Goal: Information Seeking & Learning: Check status

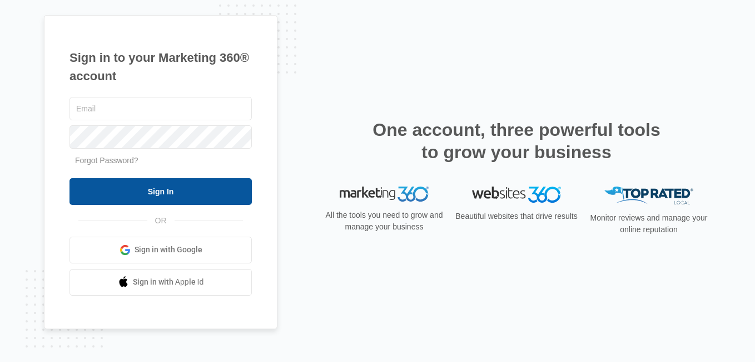
type input "[PERSON_NAME][EMAIL_ADDRESS][DOMAIN_NAME]"
click at [157, 195] on input "Sign In" at bounding box center [161, 191] width 182 height 27
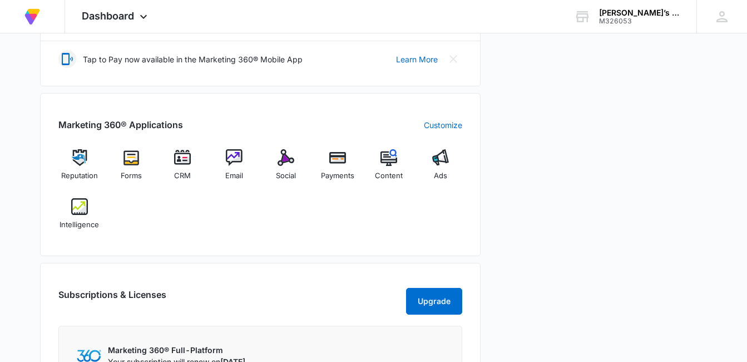
scroll to position [378, 0]
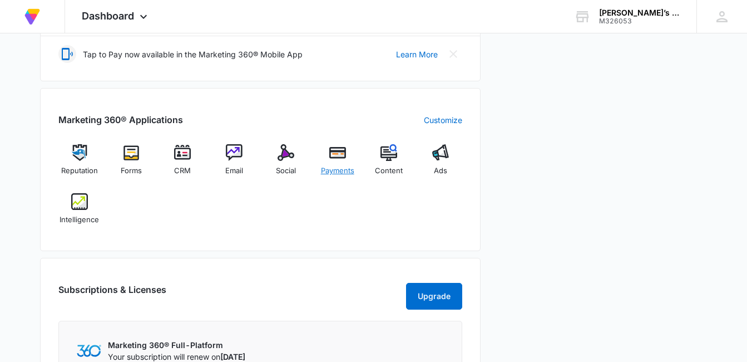
click at [342, 160] on img at bounding box center [337, 152] width 17 height 17
click at [81, 206] on img at bounding box center [79, 201] width 17 height 17
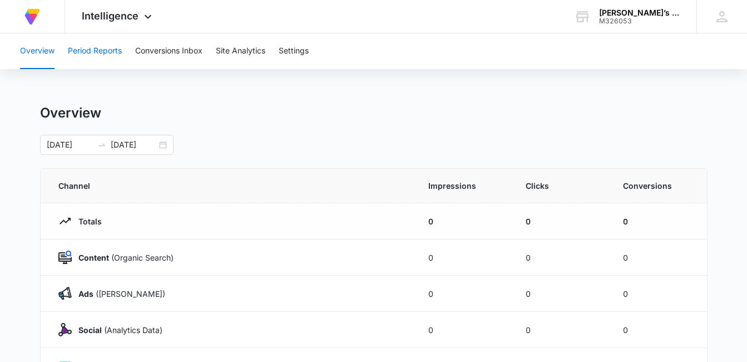
click at [101, 55] on button "Period Reports" at bounding box center [95, 51] width 54 height 36
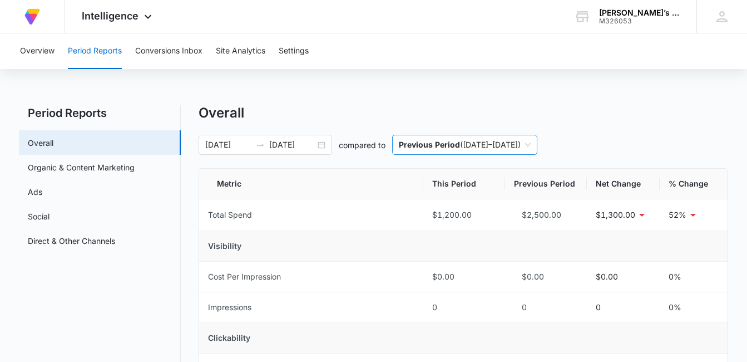
click at [496, 144] on span "Previous Period ( 06/09/2025 – 07/09/2025 )" at bounding box center [465, 144] width 132 height 19
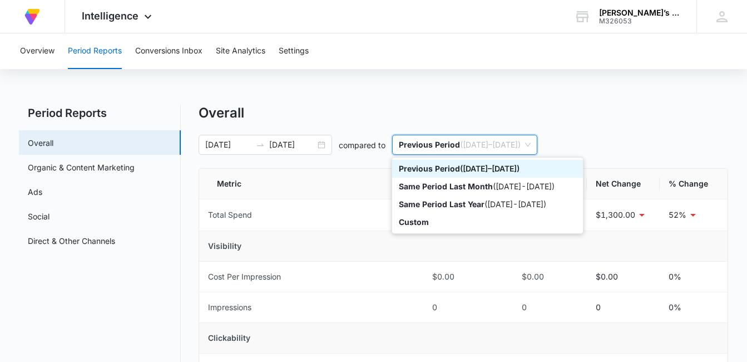
click at [520, 189] on div "Same Period Last Month ( 06/10/2025 - 07/09/2025 )" at bounding box center [487, 186] width 177 height 12
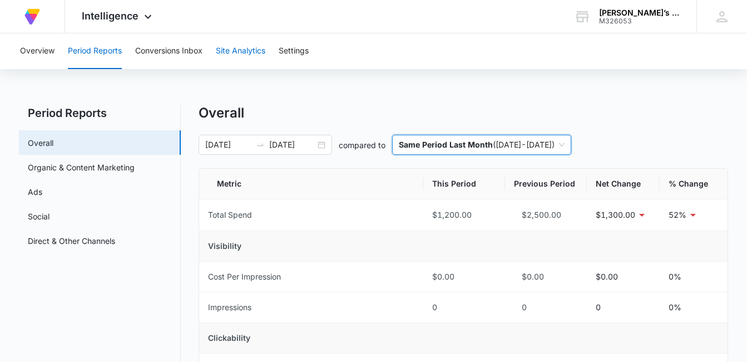
click at [249, 60] on button "Site Analytics" at bounding box center [241, 51] width 50 height 36
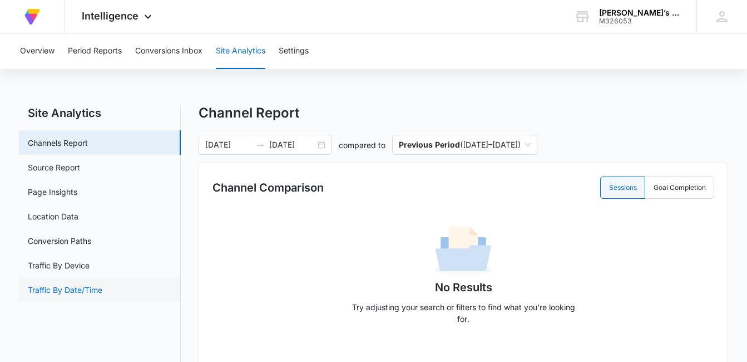
click at [70, 290] on link "Traffic By Date/Time" at bounding box center [65, 290] width 75 height 12
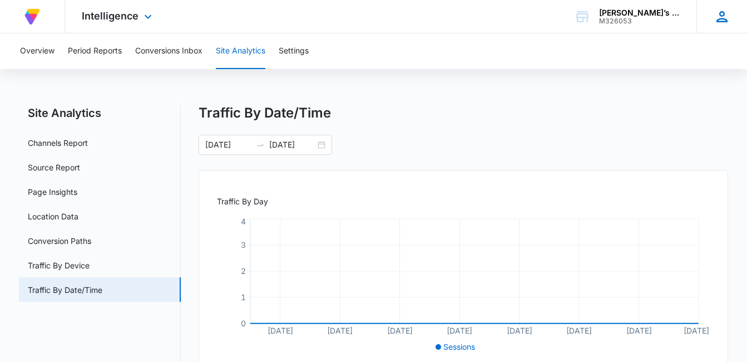
click at [728, 14] on icon at bounding box center [722, 16] width 17 height 17
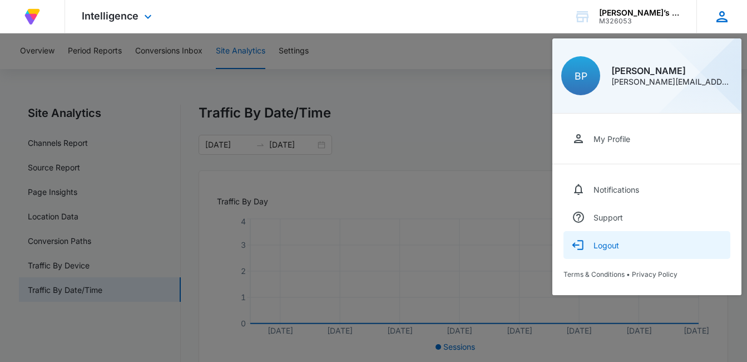
click at [613, 249] on div "Logout" at bounding box center [607, 244] width 26 height 9
